Goal: Information Seeking & Learning: Learn about a topic

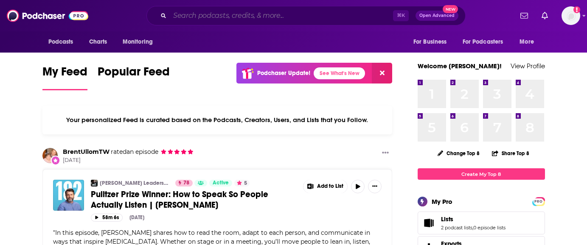
click at [297, 16] on input "Search podcasts, credits, & more..." at bounding box center [281, 16] width 223 height 14
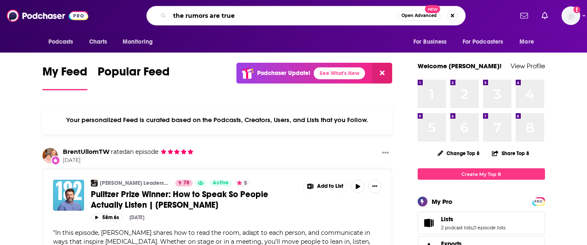
type input "the rumors are true"
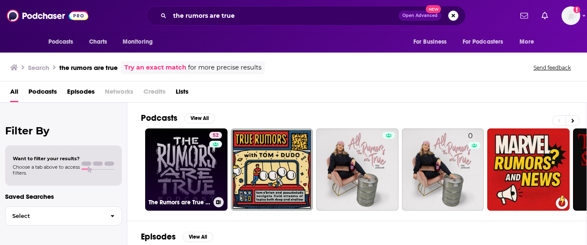
click at [174, 164] on link "52 The Rumors are True Podcast" at bounding box center [186, 170] width 82 height 82
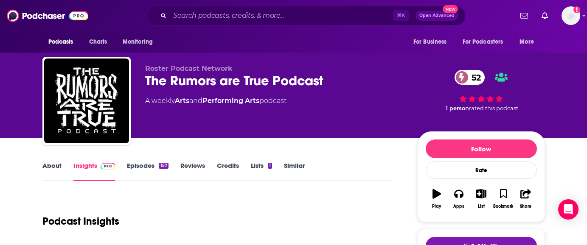
click at [147, 163] on link "Episodes 157" at bounding box center [147, 172] width 41 height 20
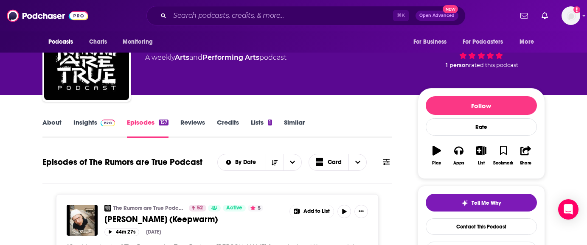
scroll to position [34, 0]
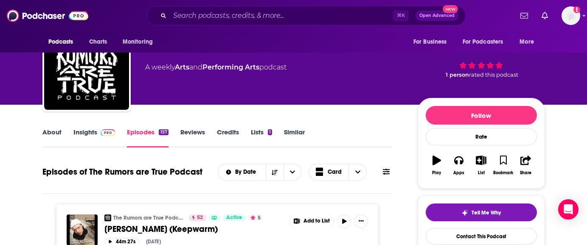
click at [78, 129] on link "Insights" at bounding box center [94, 138] width 42 height 20
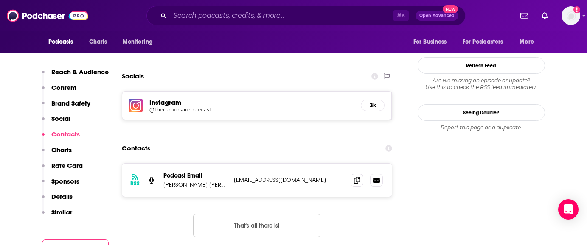
scroll to position [807, 0]
click at [328, 176] on p "[EMAIL_ADDRESS][DOMAIN_NAME]" at bounding box center [289, 179] width 110 height 7
click at [355, 176] on icon at bounding box center [357, 179] width 6 height 7
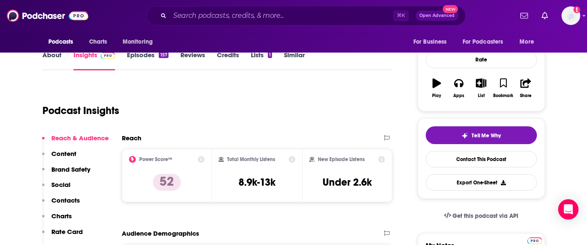
scroll to position [108, 0]
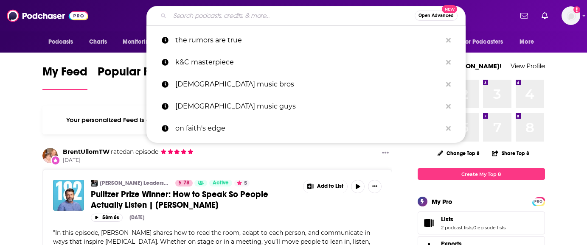
click at [192, 13] on input "Search podcasts, credits, & more..." at bounding box center [292, 16] width 245 height 14
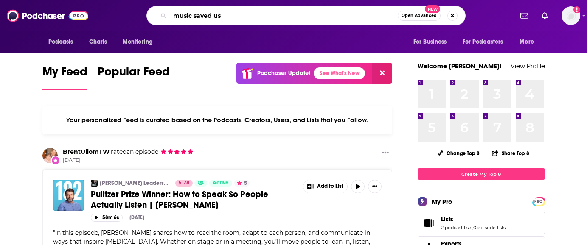
type input "music saved us"
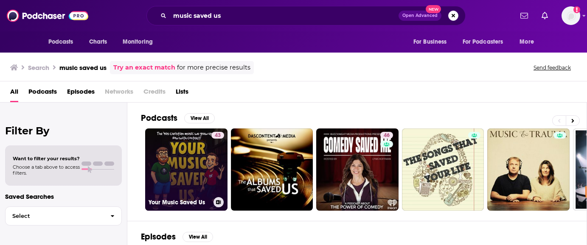
click at [193, 168] on link "43 Your Music Saved Us" at bounding box center [186, 170] width 82 height 82
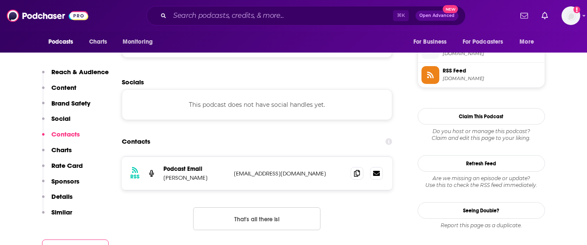
scroll to position [770, 0]
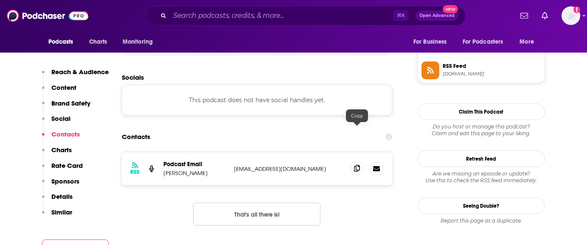
click at [359, 165] on icon at bounding box center [357, 168] width 6 height 7
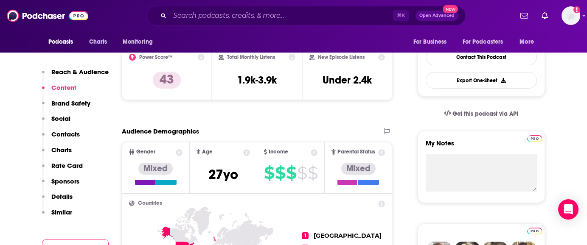
scroll to position [0, 0]
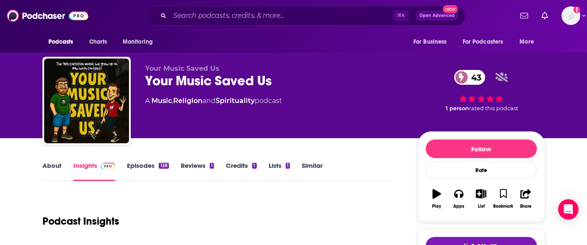
click at [144, 166] on link "Episodes 128" at bounding box center [148, 172] width 42 height 20
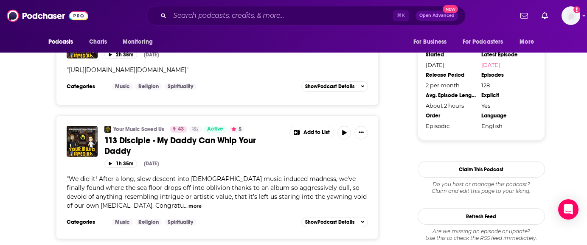
scroll to position [860, 0]
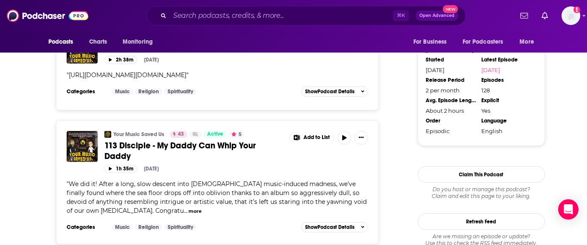
click at [184, 53] on span "114 Steve Taylor - Squint" at bounding box center [177, 47] width 147 height 11
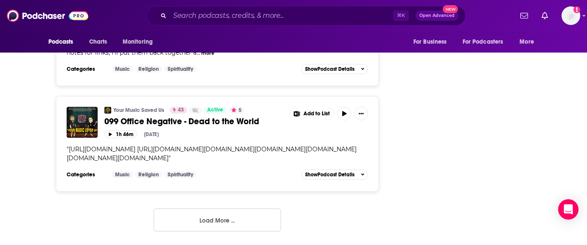
scroll to position [2805, 0]
